Goal: Task Accomplishment & Management: Complete application form

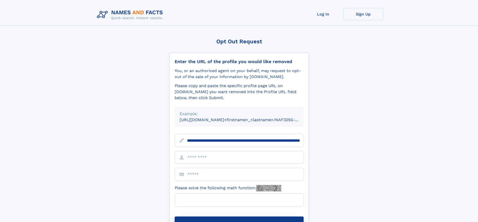
scroll to position [0, 64]
type input "**********"
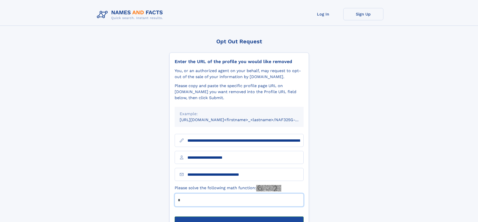
type input "*"
click at [239, 217] on button "Submit Opt Out Request" at bounding box center [239, 225] width 129 height 16
